Goal: Navigation & Orientation: Find specific page/section

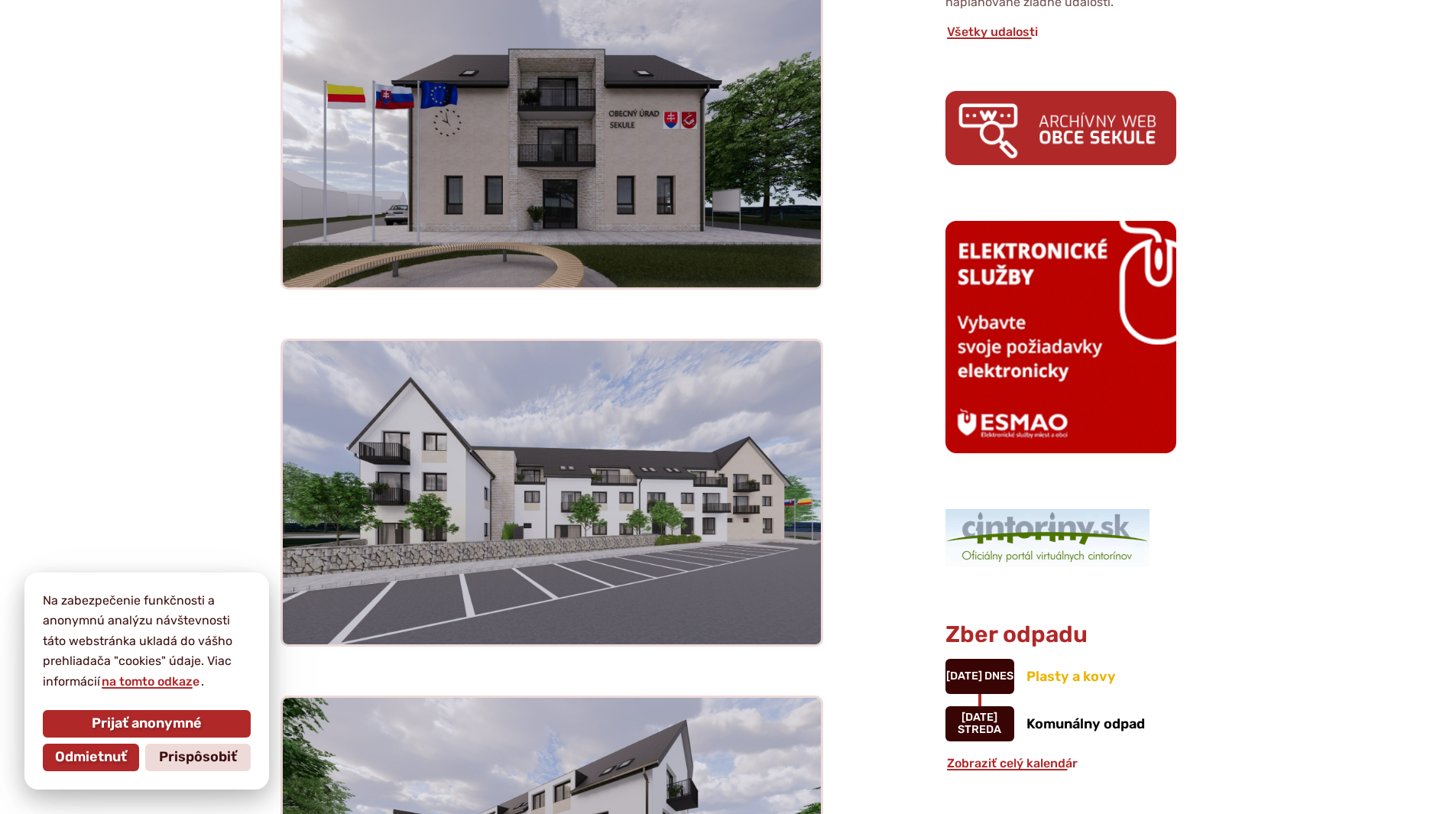
scroll to position [918, 0]
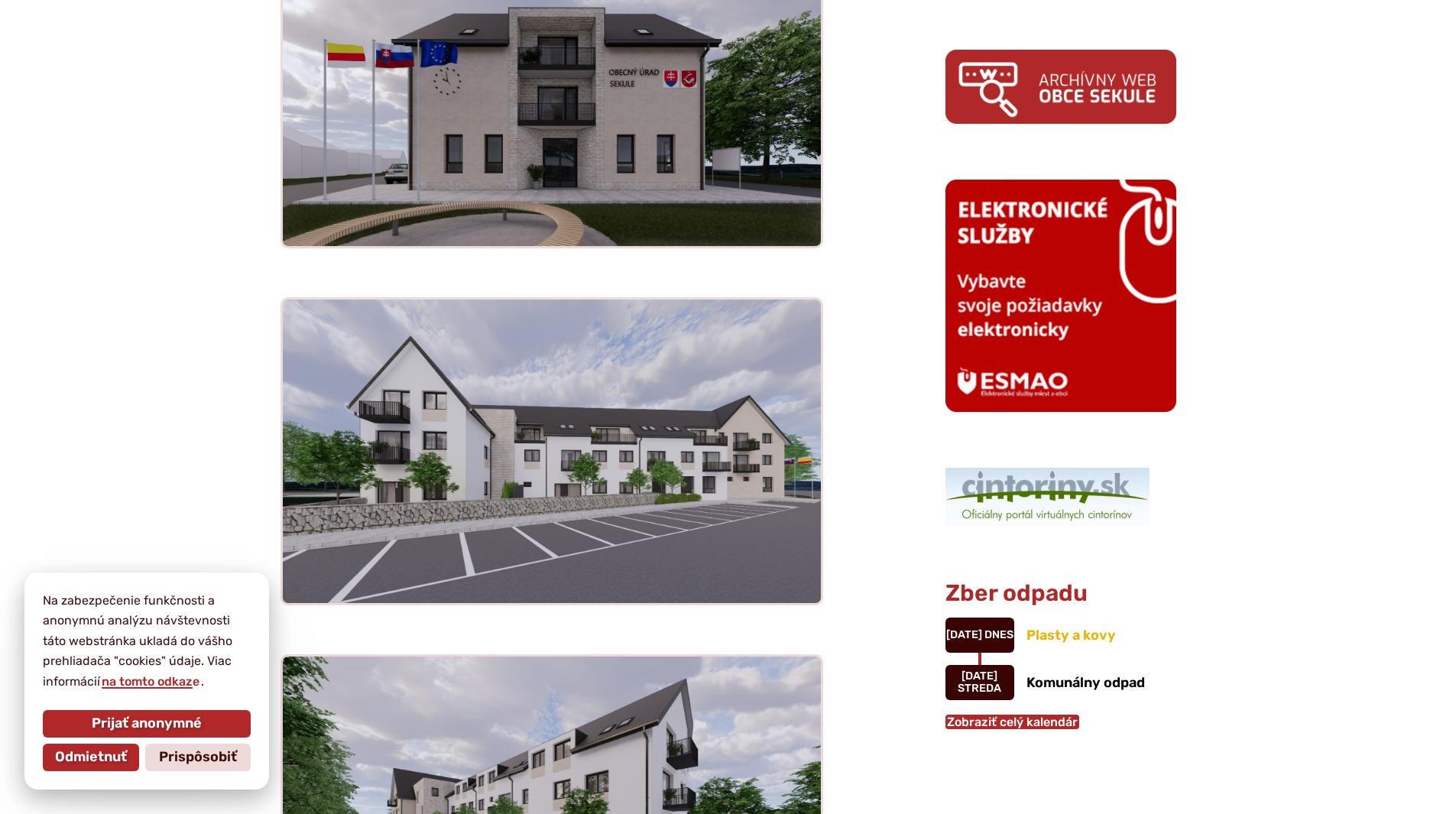
click at [1014, 715] on link "Zobraziť celý kalendár" at bounding box center [1013, 722] width 134 height 15
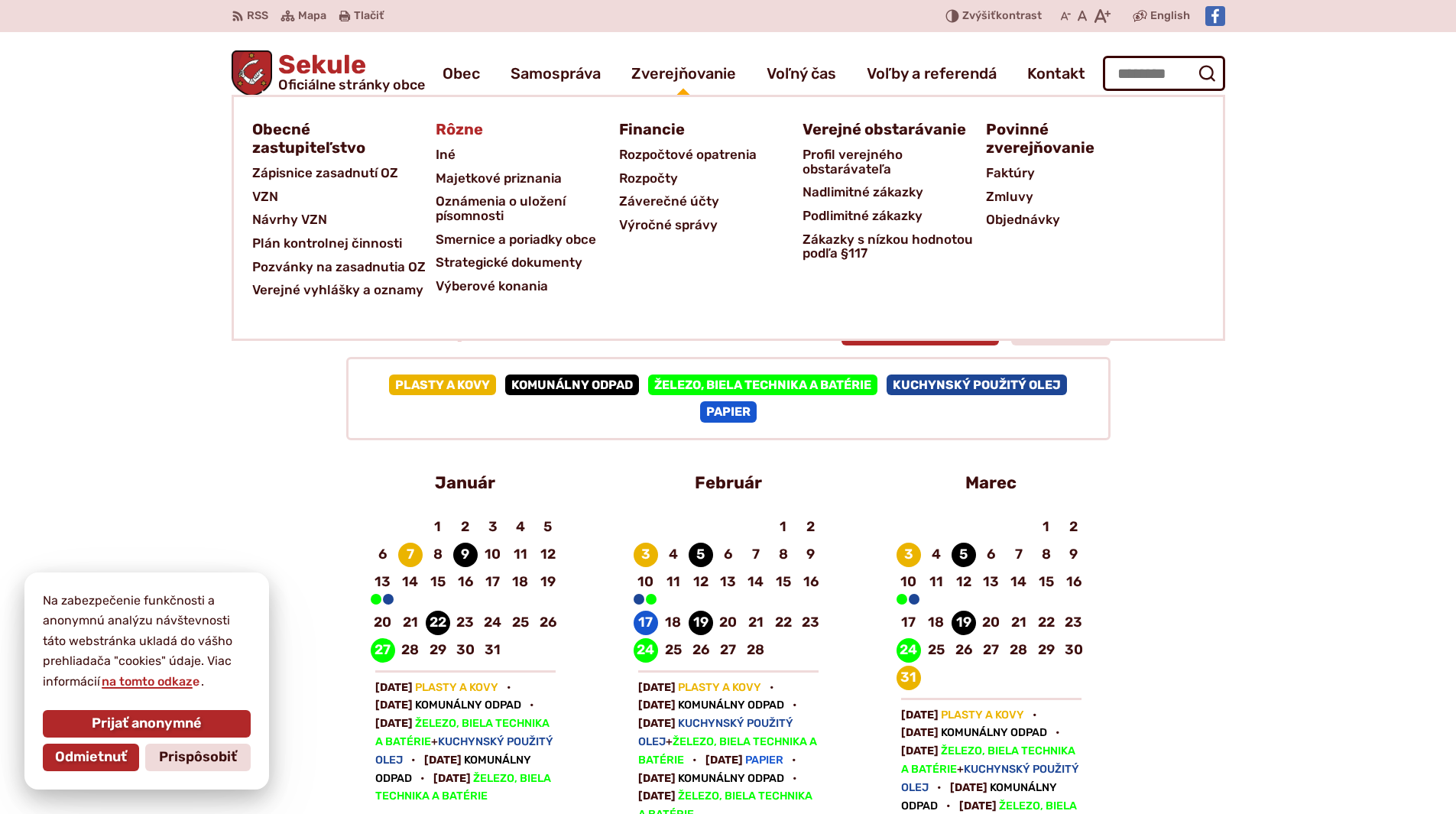
click at [465, 125] on span "Rôzne" at bounding box center [460, 129] width 48 height 28
